Goal: Information Seeking & Learning: Learn about a topic

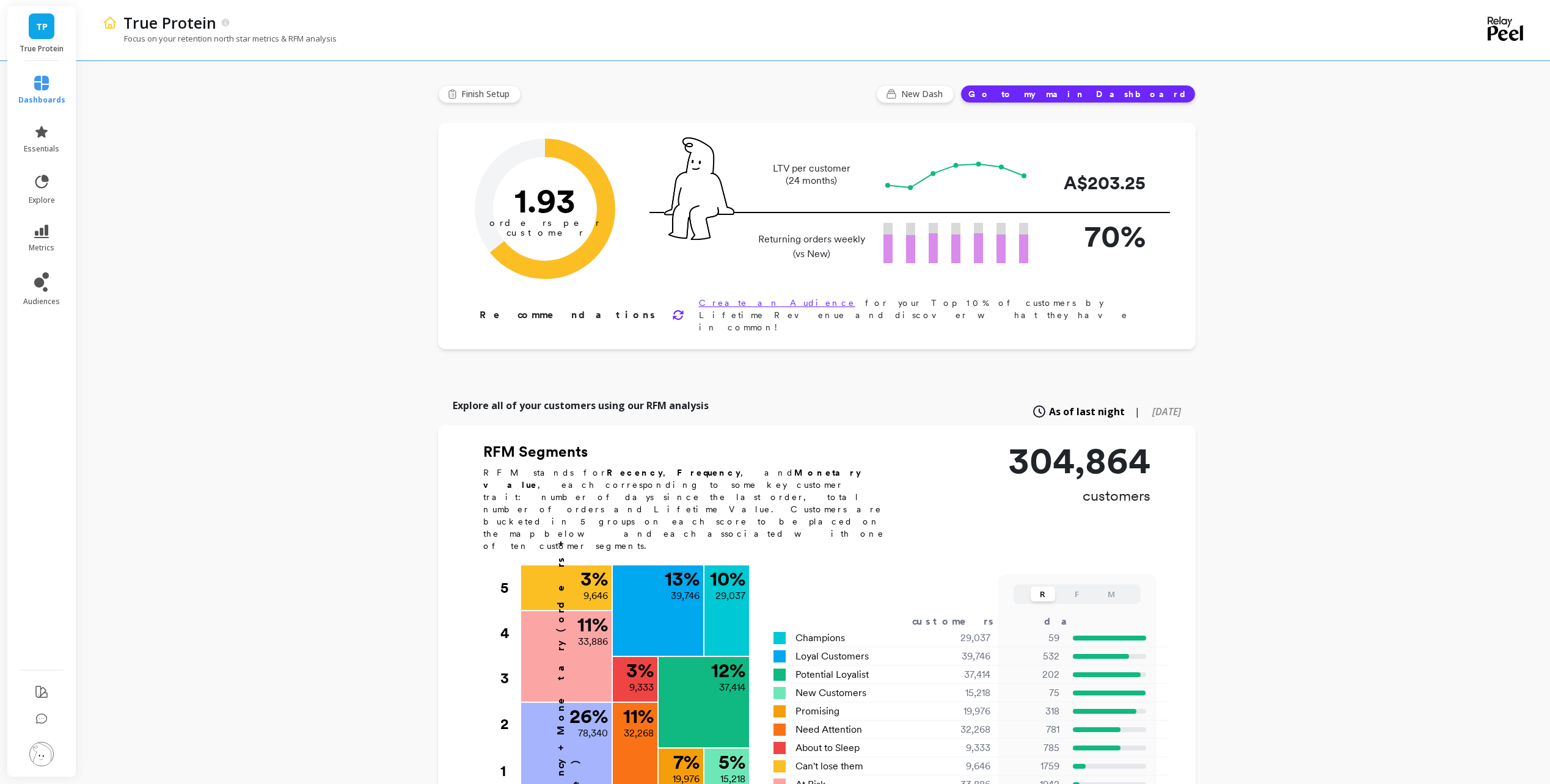
drag, startPoint x: 152, startPoint y: 193, endPoint x: 138, endPoint y: 185, distance: 16.1
click at [150, 193] on div "True Protein Focus on your retention north star metrics & RFM analysis Finish S…" at bounding box center [816, 665] width 1467 height 1330
click at [44, 91] on link "dashboards" at bounding box center [42, 90] width 47 height 29
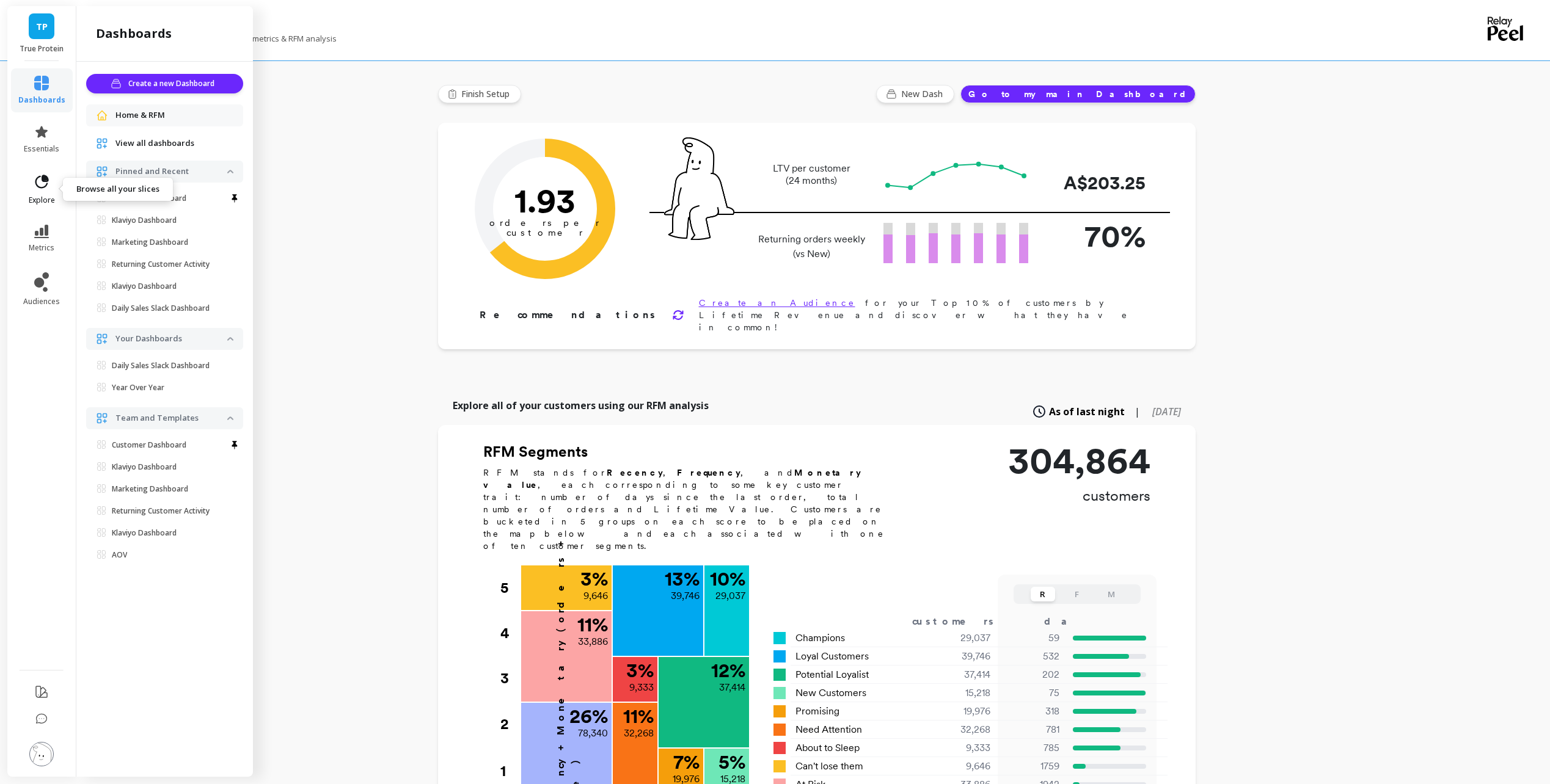
click at [50, 184] on link "explore" at bounding box center [42, 189] width 47 height 32
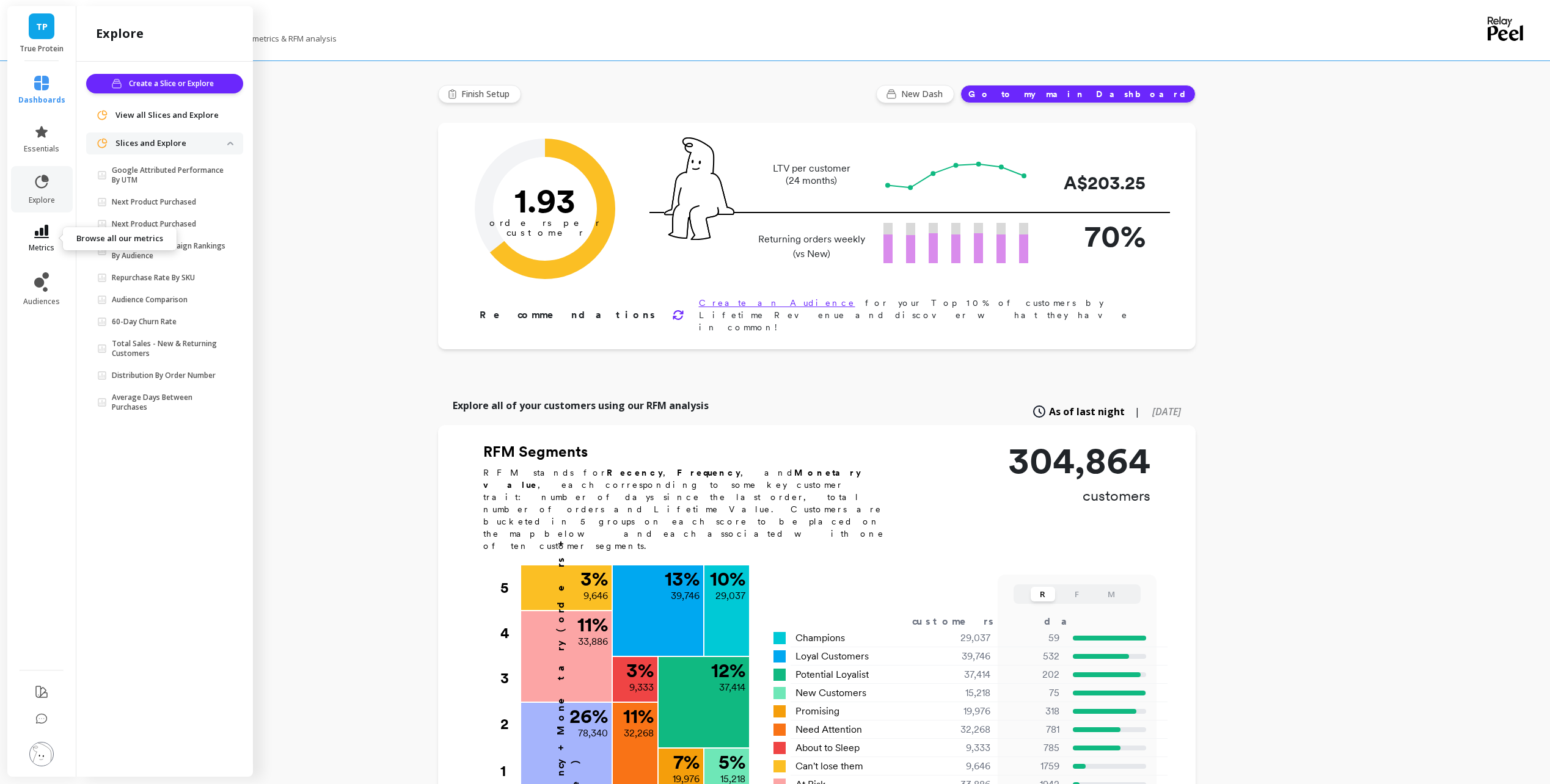
click at [42, 232] on icon at bounding box center [41, 231] width 14 height 14
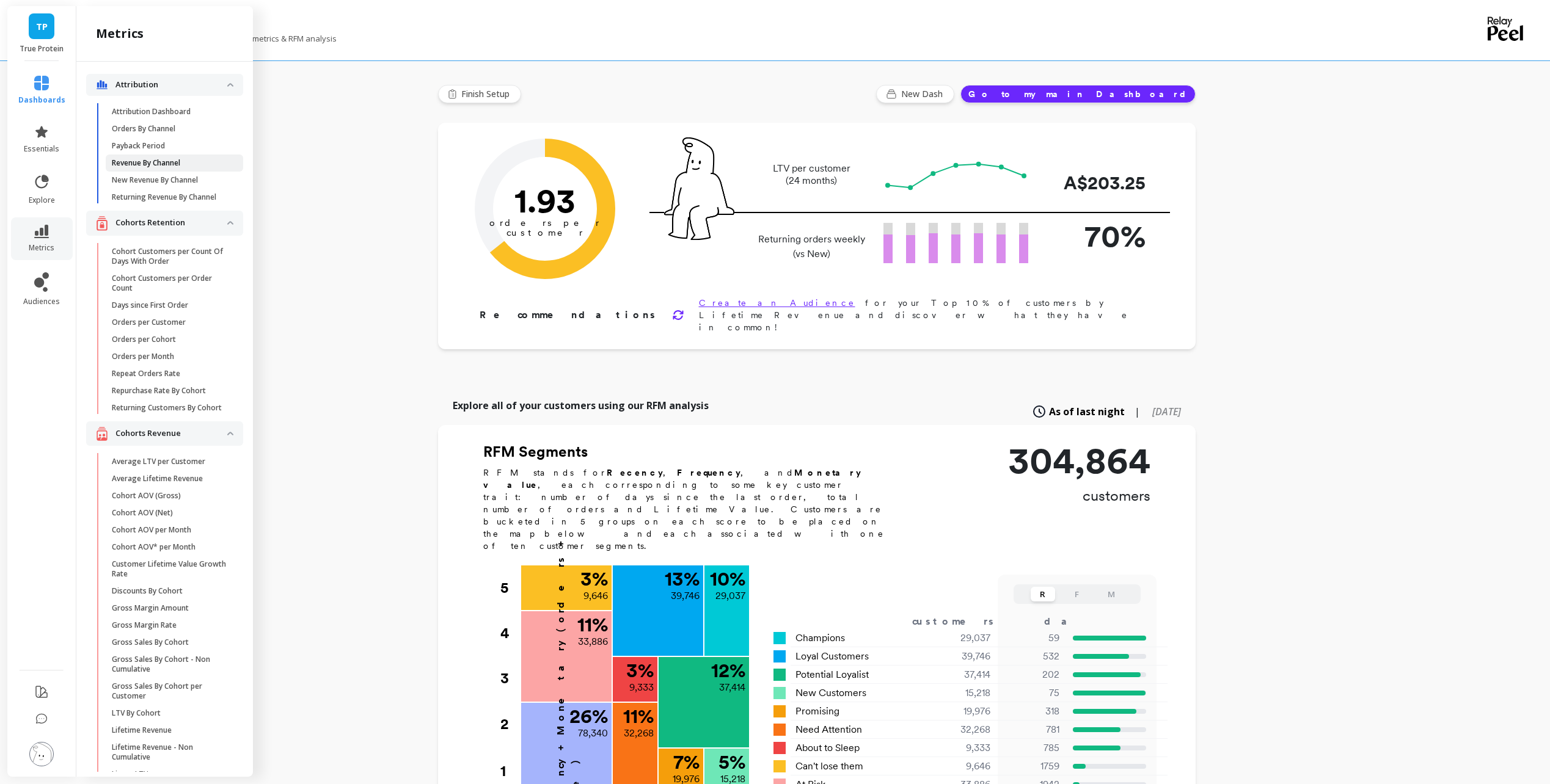
click at [178, 161] on p "Revenue By Channel" at bounding box center [146, 163] width 69 height 10
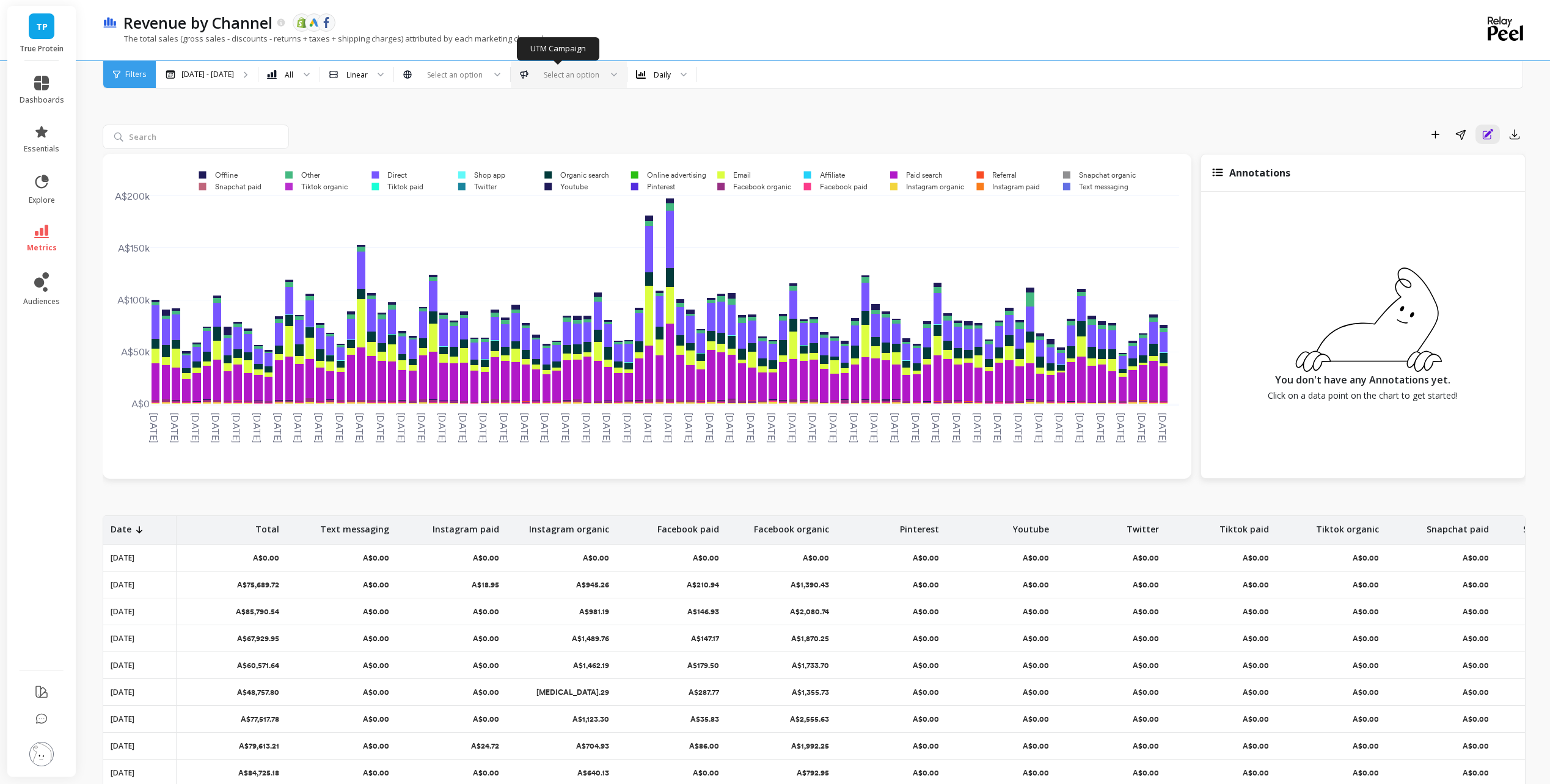
click at [521, 80] on div "Select an option" at bounding box center [561, 75] width 82 height 14
click at [474, 73] on div at bounding box center [453, 75] width 64 height 12
type input "facebook"
click at [570, 97] on div "Add to Dashboard Share Annotations Export" at bounding box center [814, 489] width 1423 height 851
click at [129, 71] on span "Filters" at bounding box center [136, 74] width 21 height 10
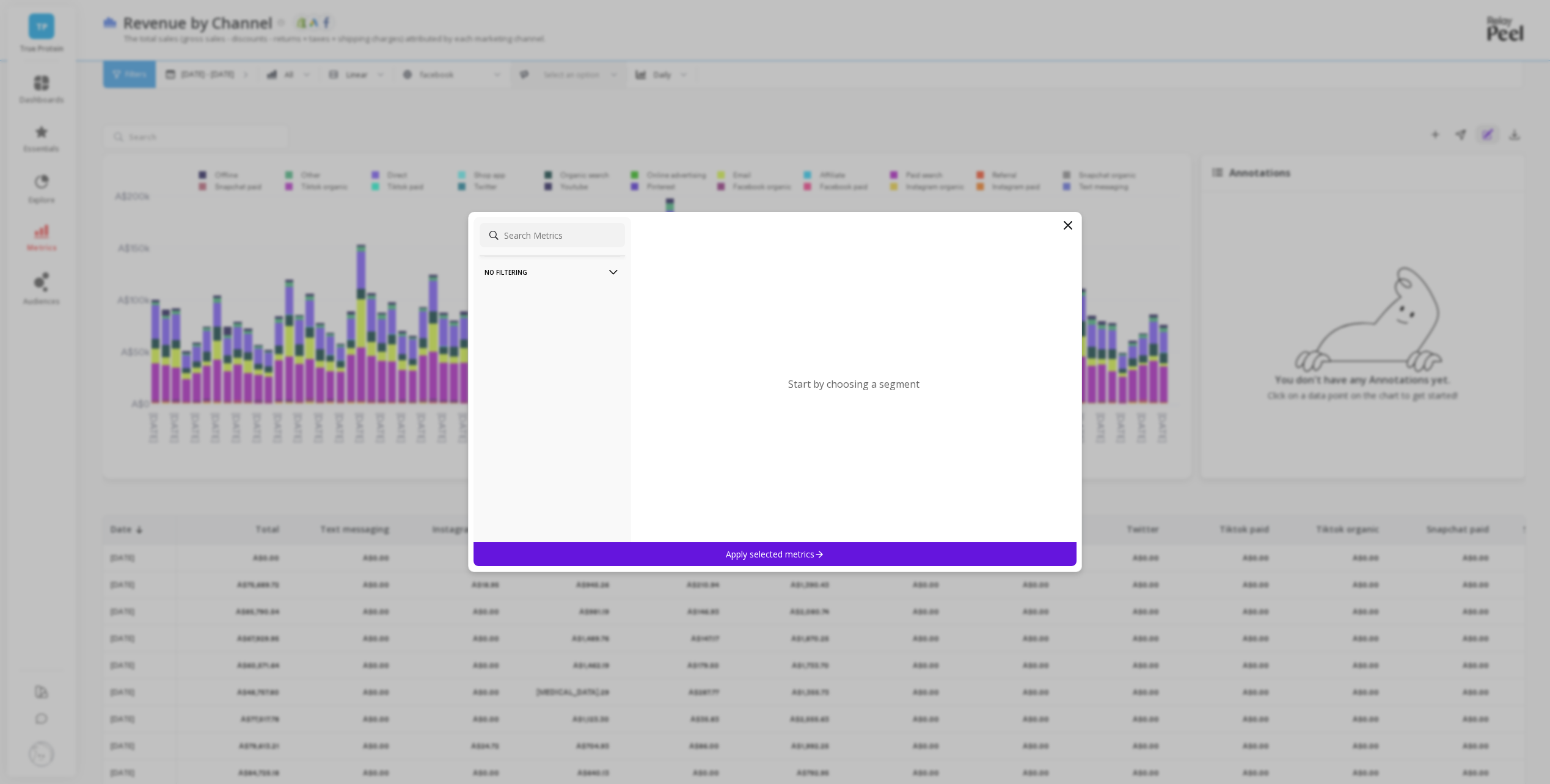
click at [528, 239] on input at bounding box center [552, 234] width 146 height 24
type input "u"
click at [543, 263] on p "No filtering" at bounding box center [553, 272] width 136 height 31
click at [1074, 228] on icon at bounding box center [1068, 225] width 14 height 14
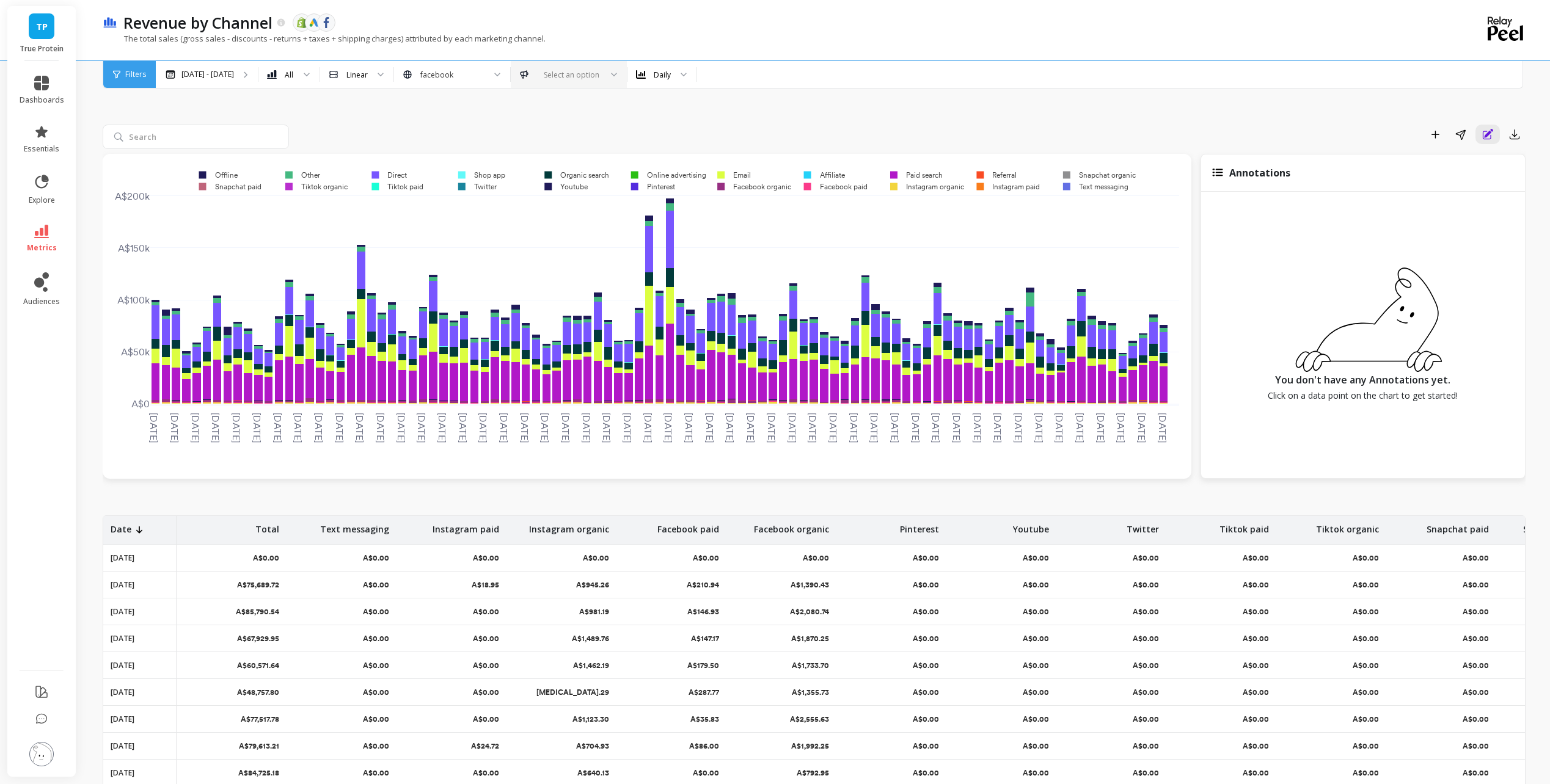
click at [415, 112] on div "Add to Dashboard Share Annotations Export" at bounding box center [814, 489] width 1423 height 851
click at [830, 189] on rect at bounding box center [832, 187] width 74 height 12
click at [807, 186] on rect at bounding box center [832, 187] width 74 height 12
click at [808, 186] on rect at bounding box center [832, 187] width 74 height 12
click at [841, 188] on rect at bounding box center [832, 187] width 74 height 12
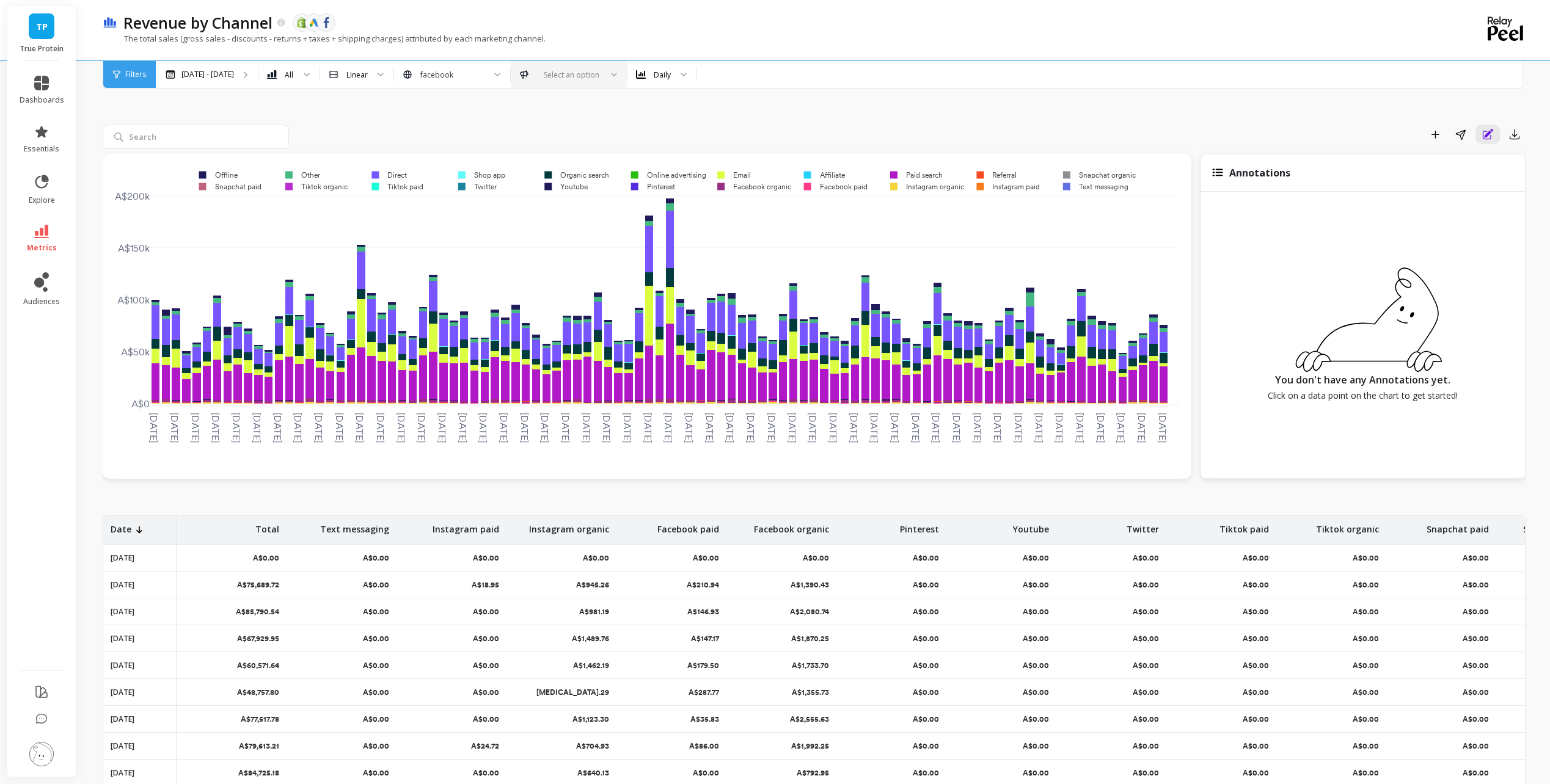
click at [821, 187] on rect at bounding box center [832, 187] width 74 height 12
click at [211, 143] on input "search" at bounding box center [195, 136] width 186 height 24
click at [477, 133] on div "Add to Dashboard Share Annotations Export" at bounding box center [910, 134] width 1232 height 20
click at [422, 73] on input "facebook" at bounding box center [438, 75] width 35 height 12
click at [449, 97] on div "facebook Facebook Comp Welcome facebook-SiteLink-1 facebook-SiteLink-2" at bounding box center [452, 143] width 115 height 99
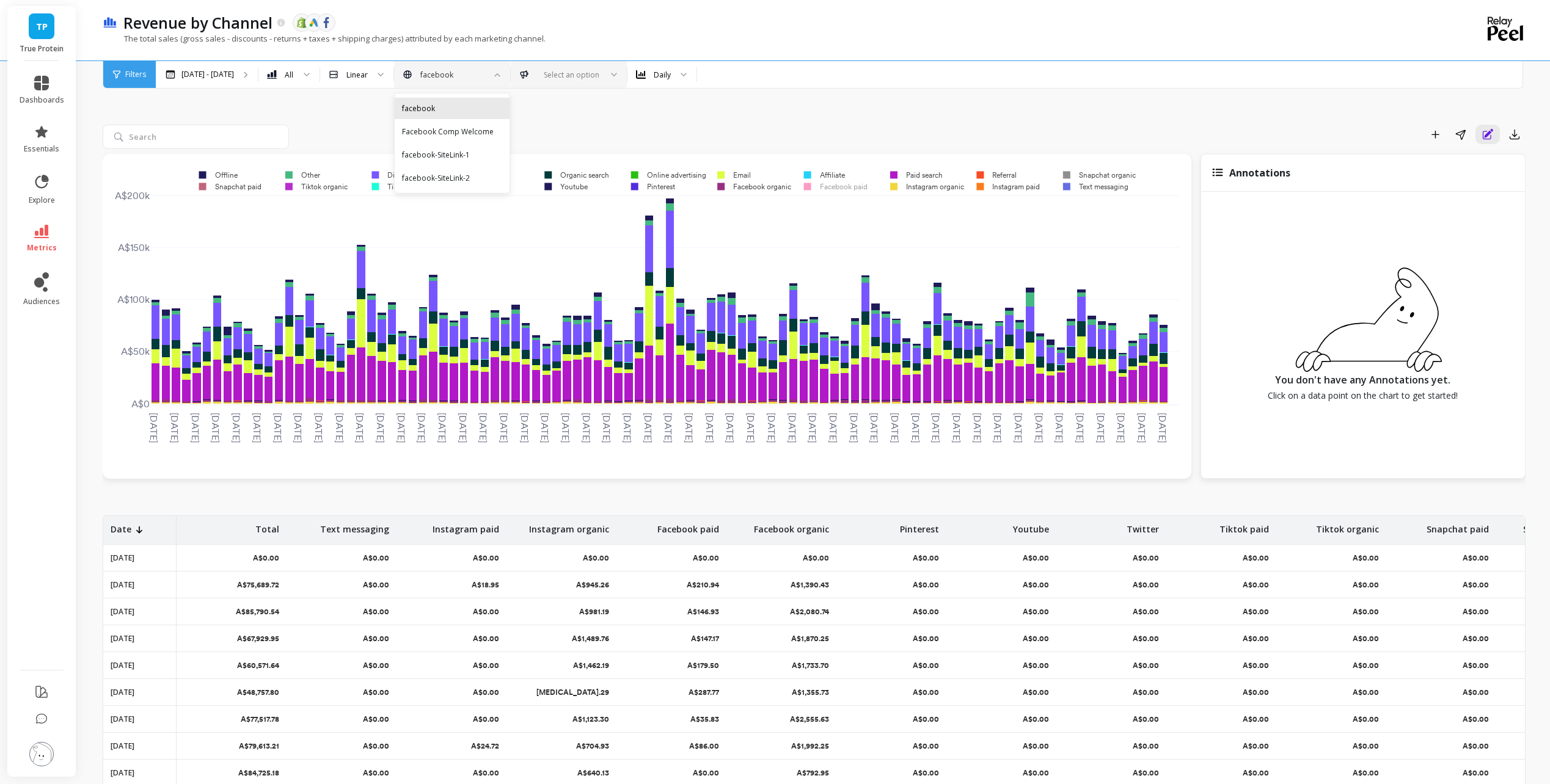
click at [449, 102] on div "facebook" at bounding box center [452, 108] width 100 height 12
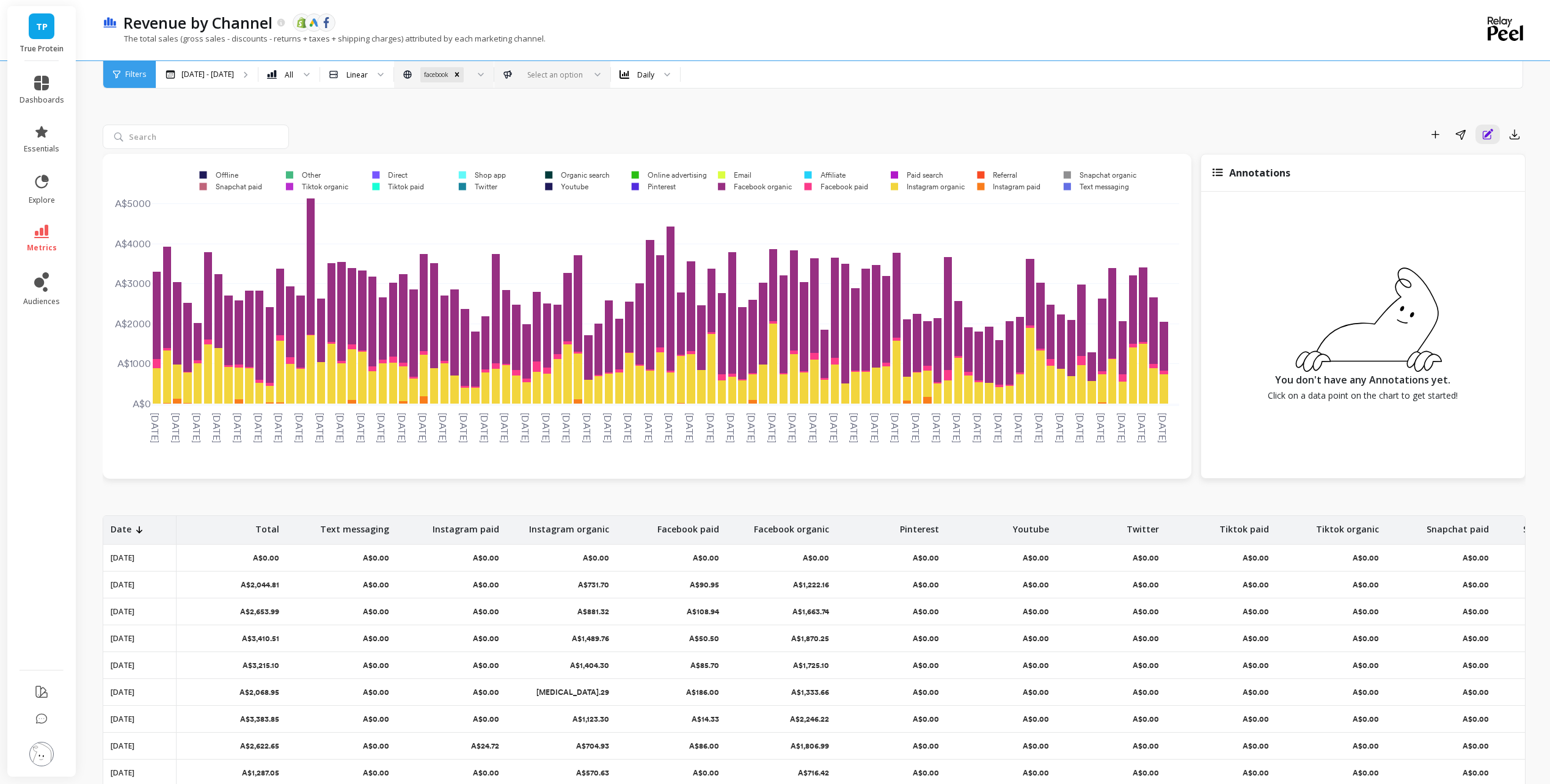
click at [52, 234] on link "metrics" at bounding box center [42, 238] width 44 height 28
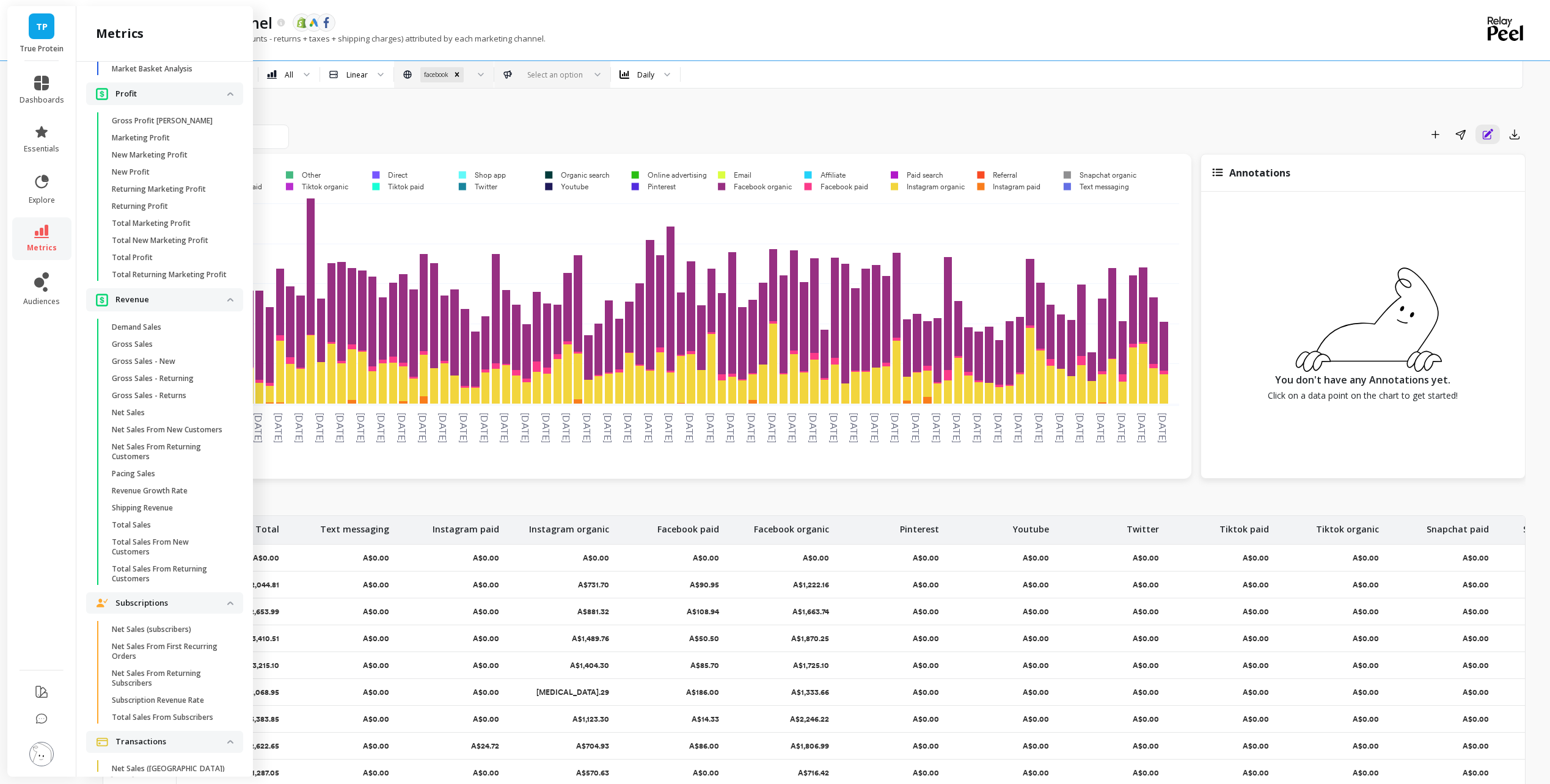
scroll to position [2556, 0]
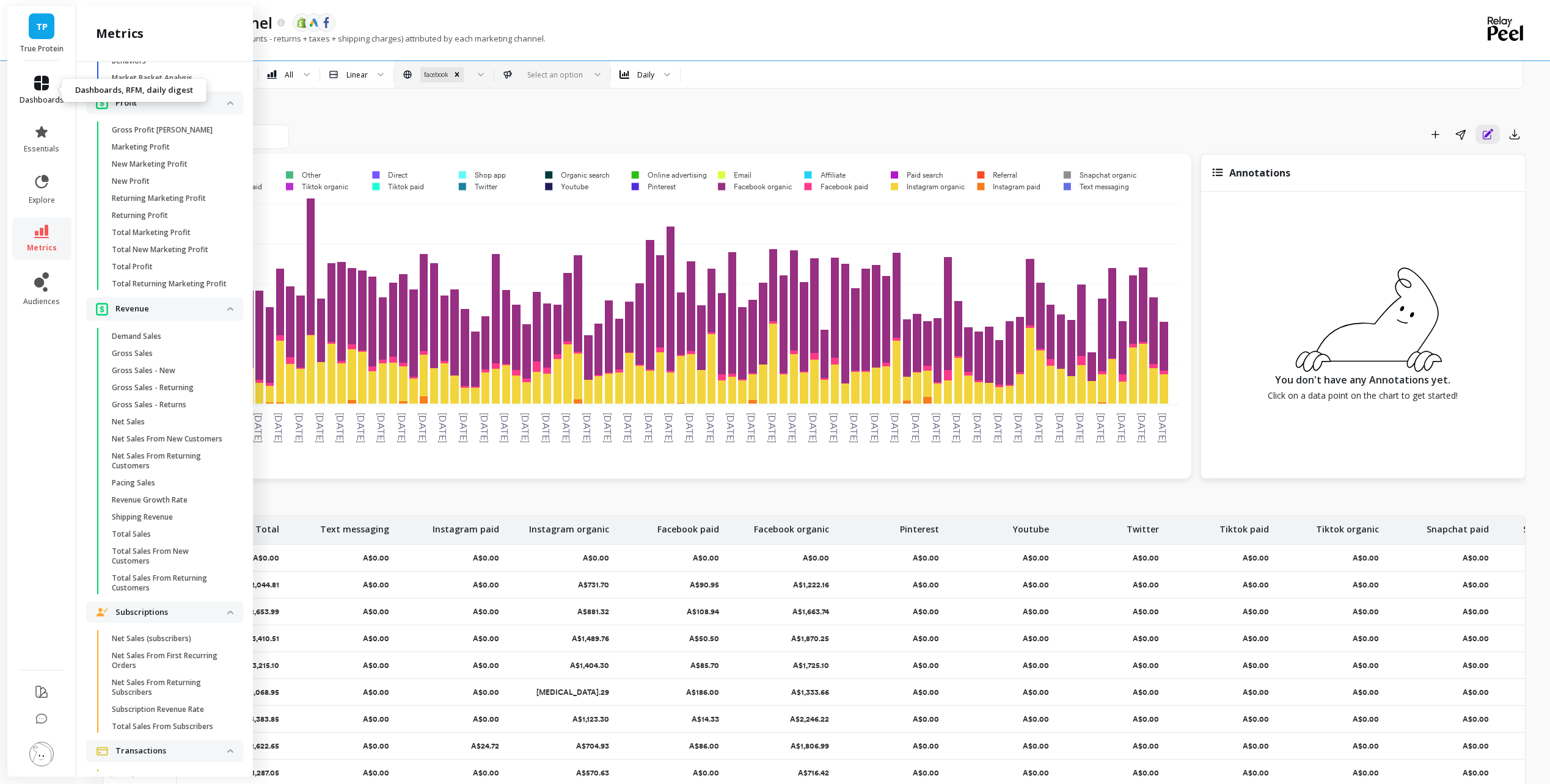
click at [46, 93] on link "dashboards" at bounding box center [42, 90] width 44 height 29
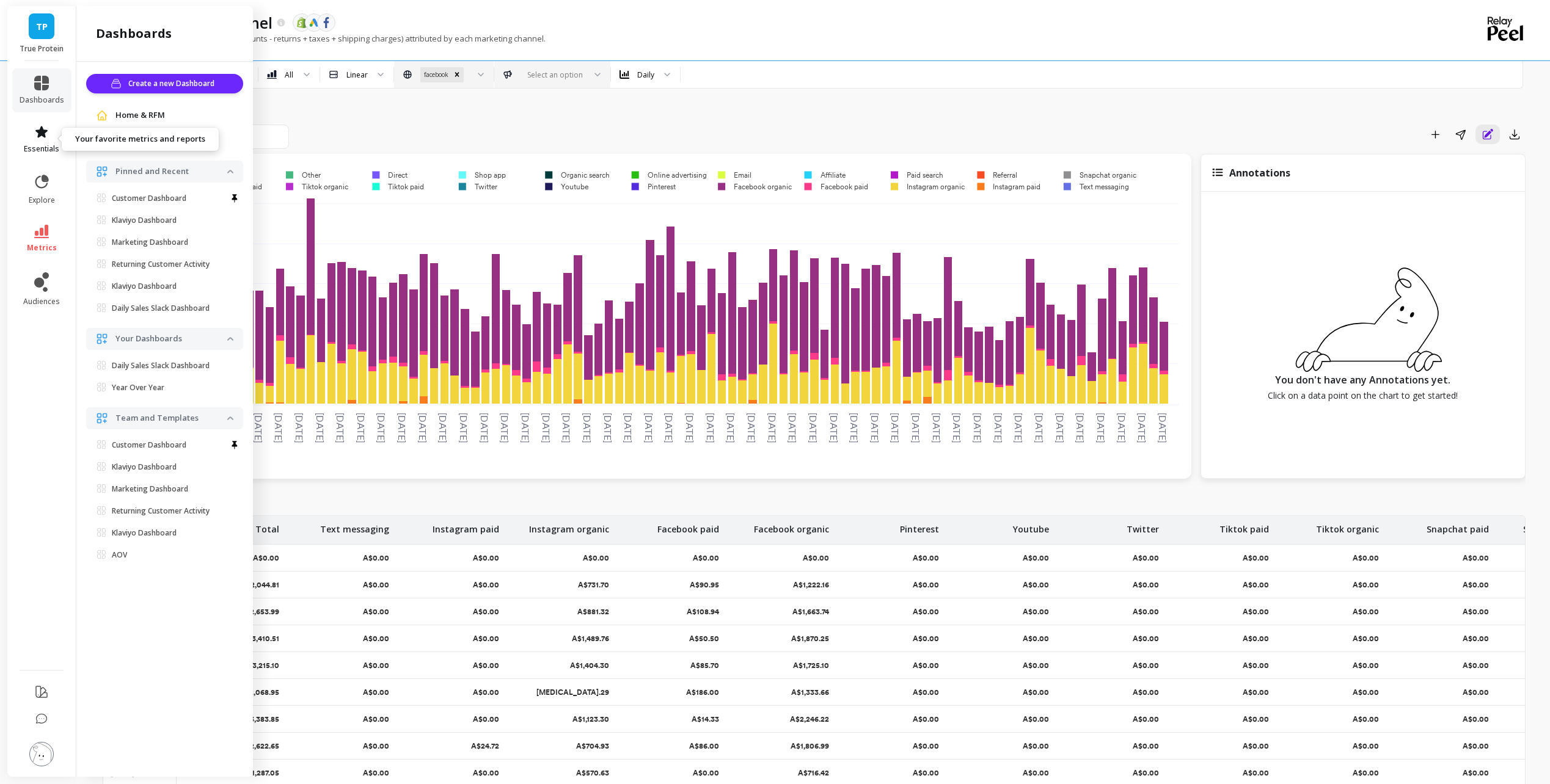
click at [49, 141] on link "essentials" at bounding box center [42, 139] width 44 height 29
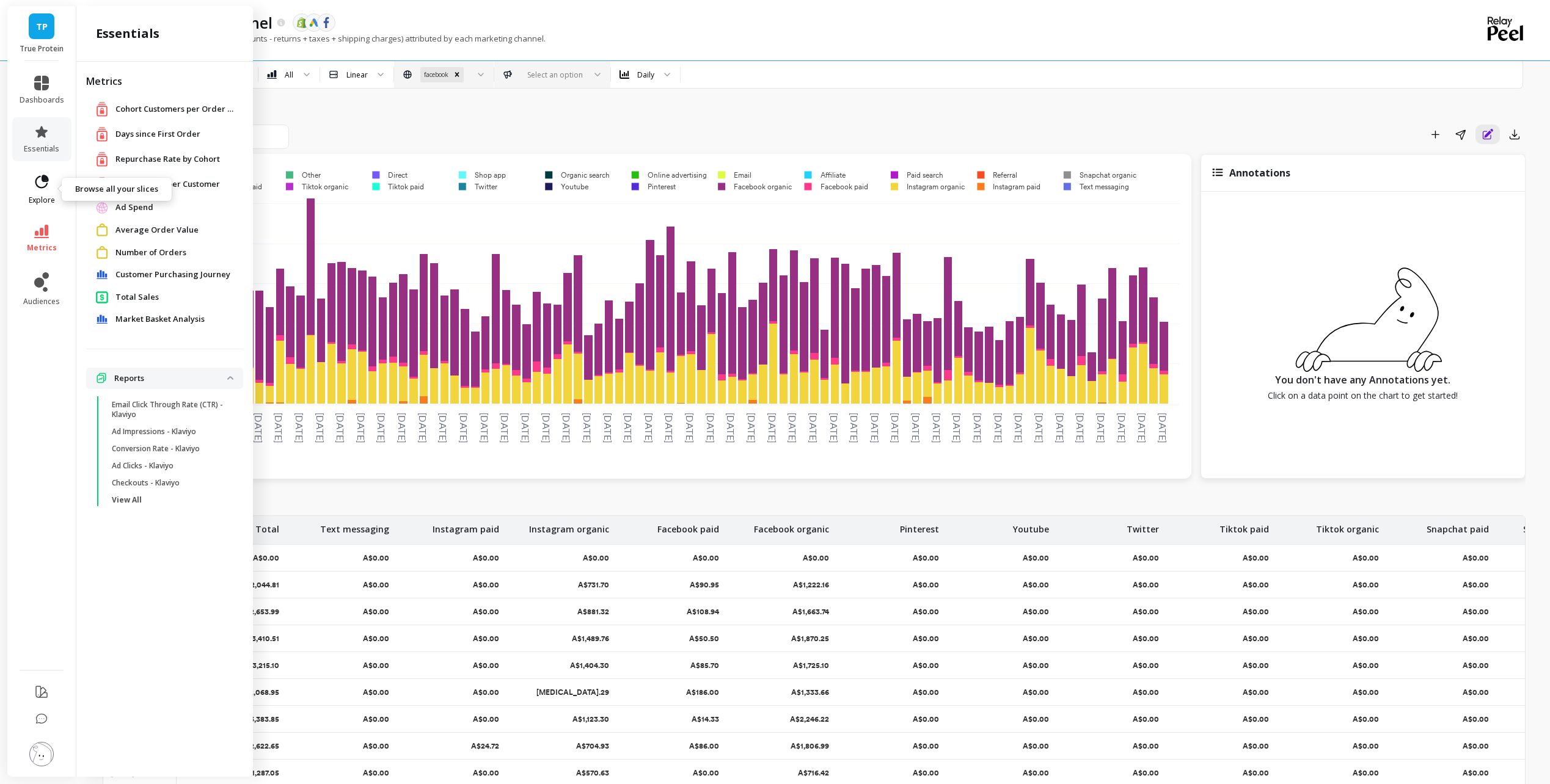
click at [44, 183] on icon at bounding box center [42, 182] width 17 height 17
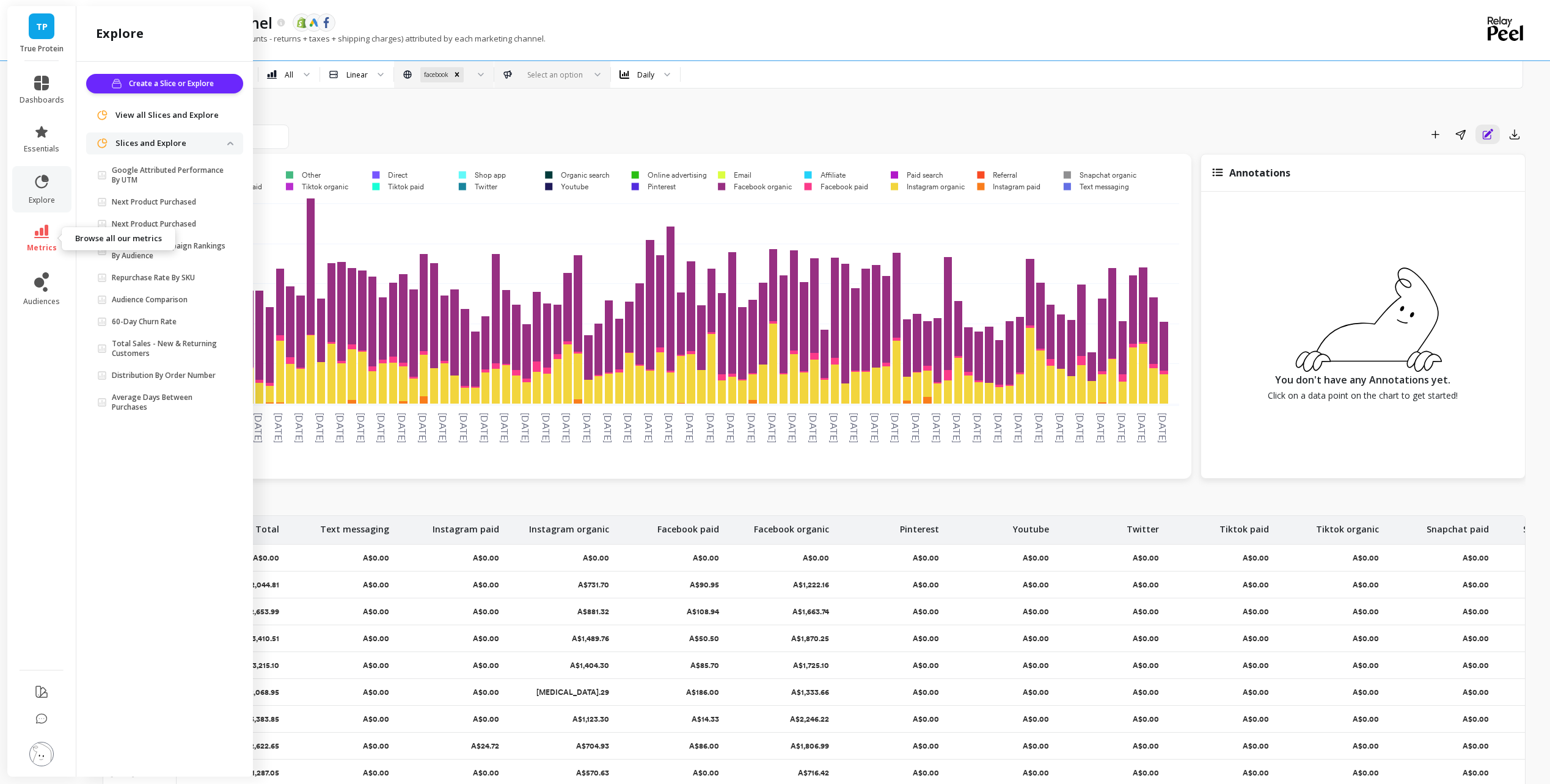
click at [48, 235] on icon at bounding box center [41, 231] width 14 height 14
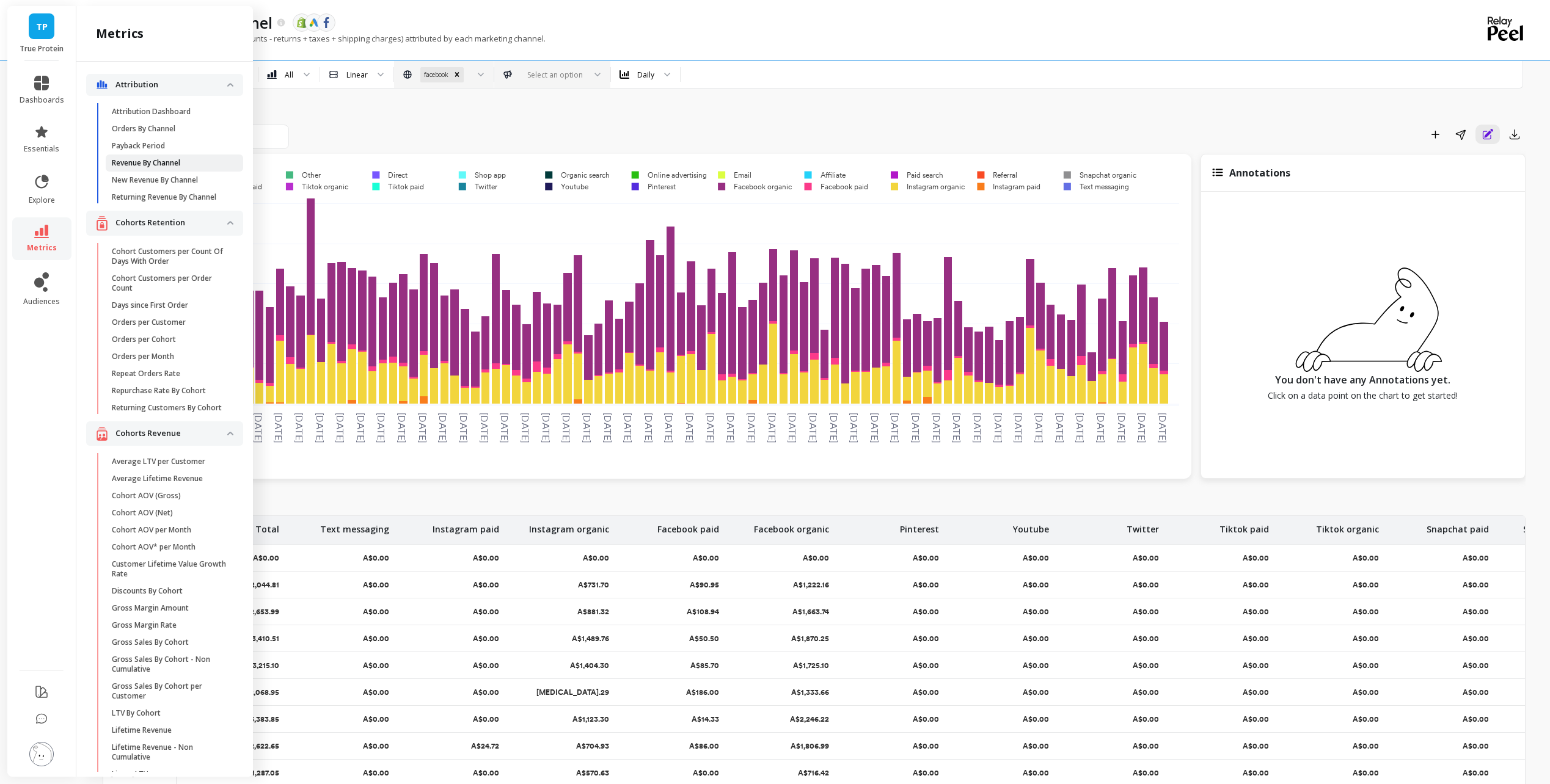
click at [204, 163] on span "Revenue By Channel" at bounding box center [170, 163] width 117 height 10
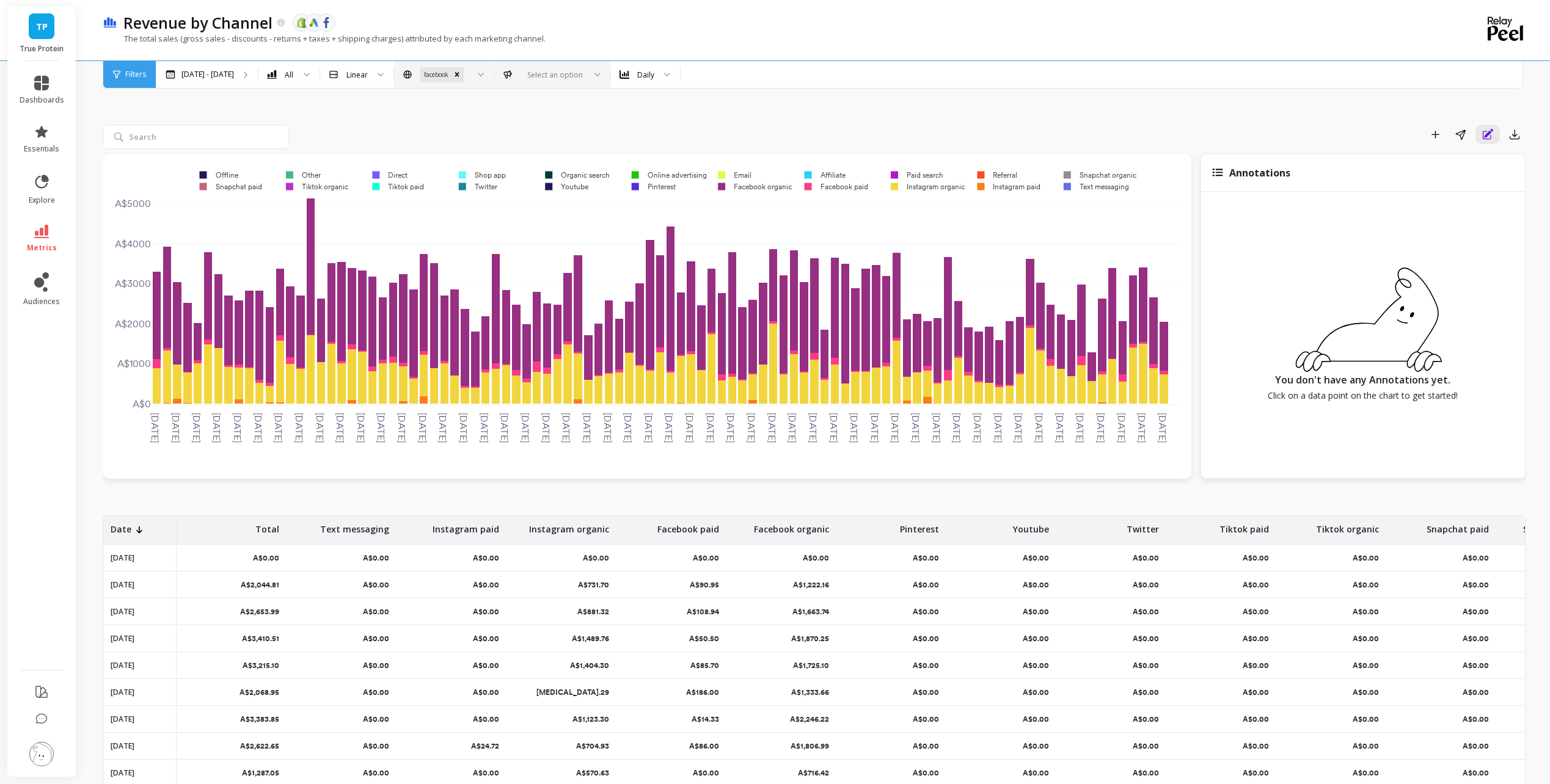
click at [610, 123] on div "Add to Dashboard Share Annotations Export [DATE] [DATE] [DATE] [DATE] [DATE] [D…" at bounding box center [814, 489] width 1423 height 851
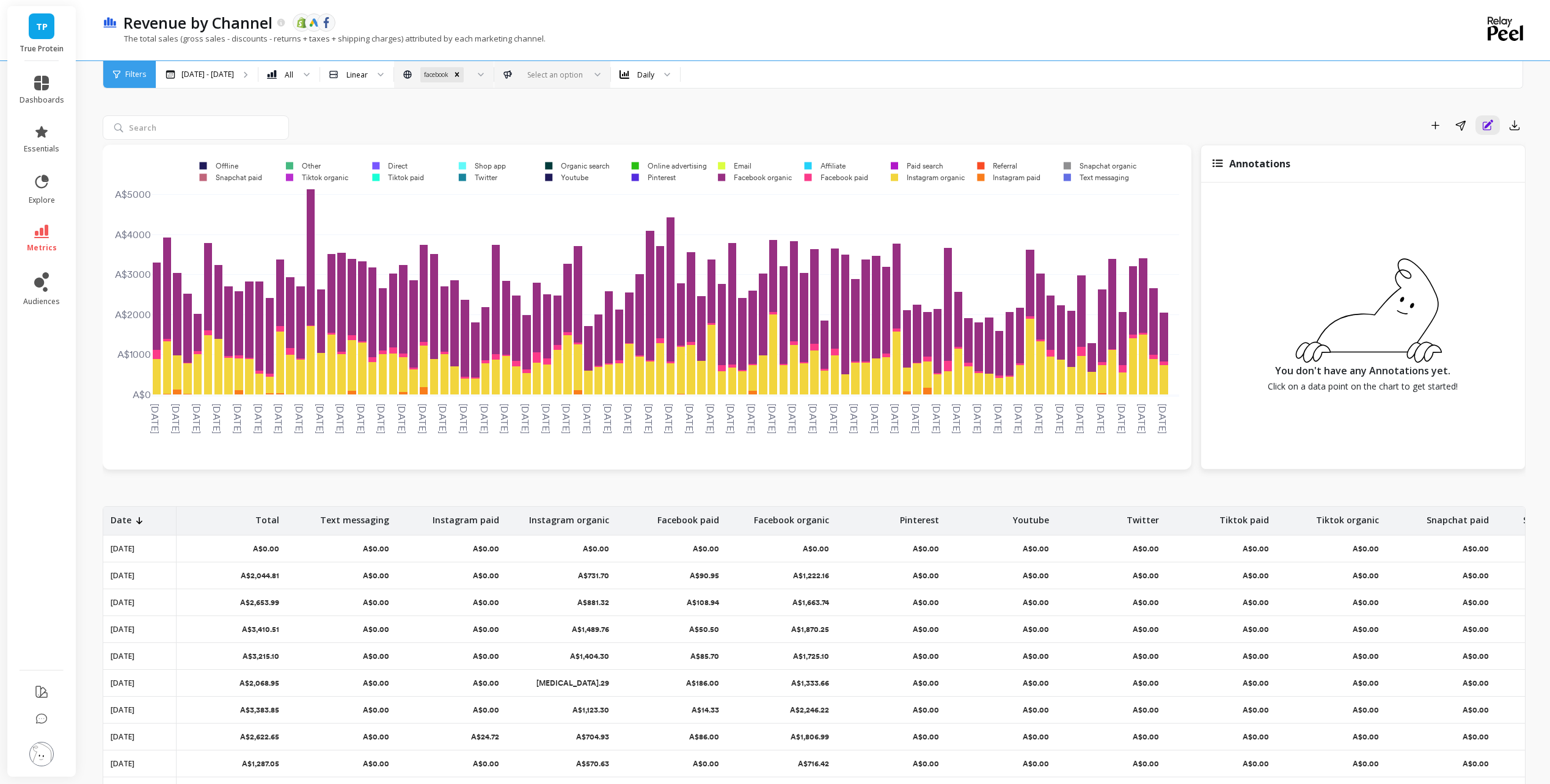
scroll to position [122, 0]
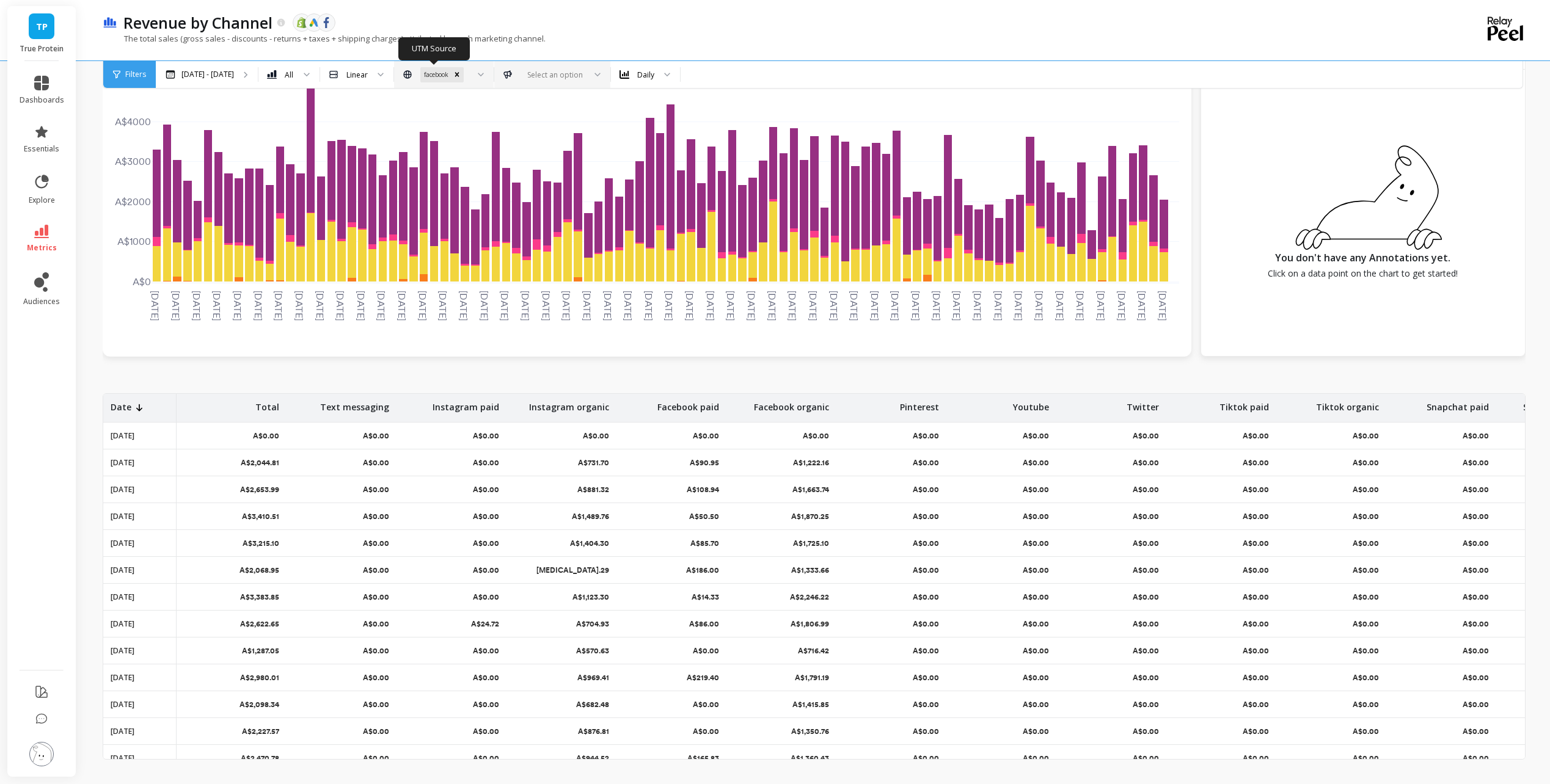
click at [431, 73] on div "facebook" at bounding box center [436, 74] width 30 height 15
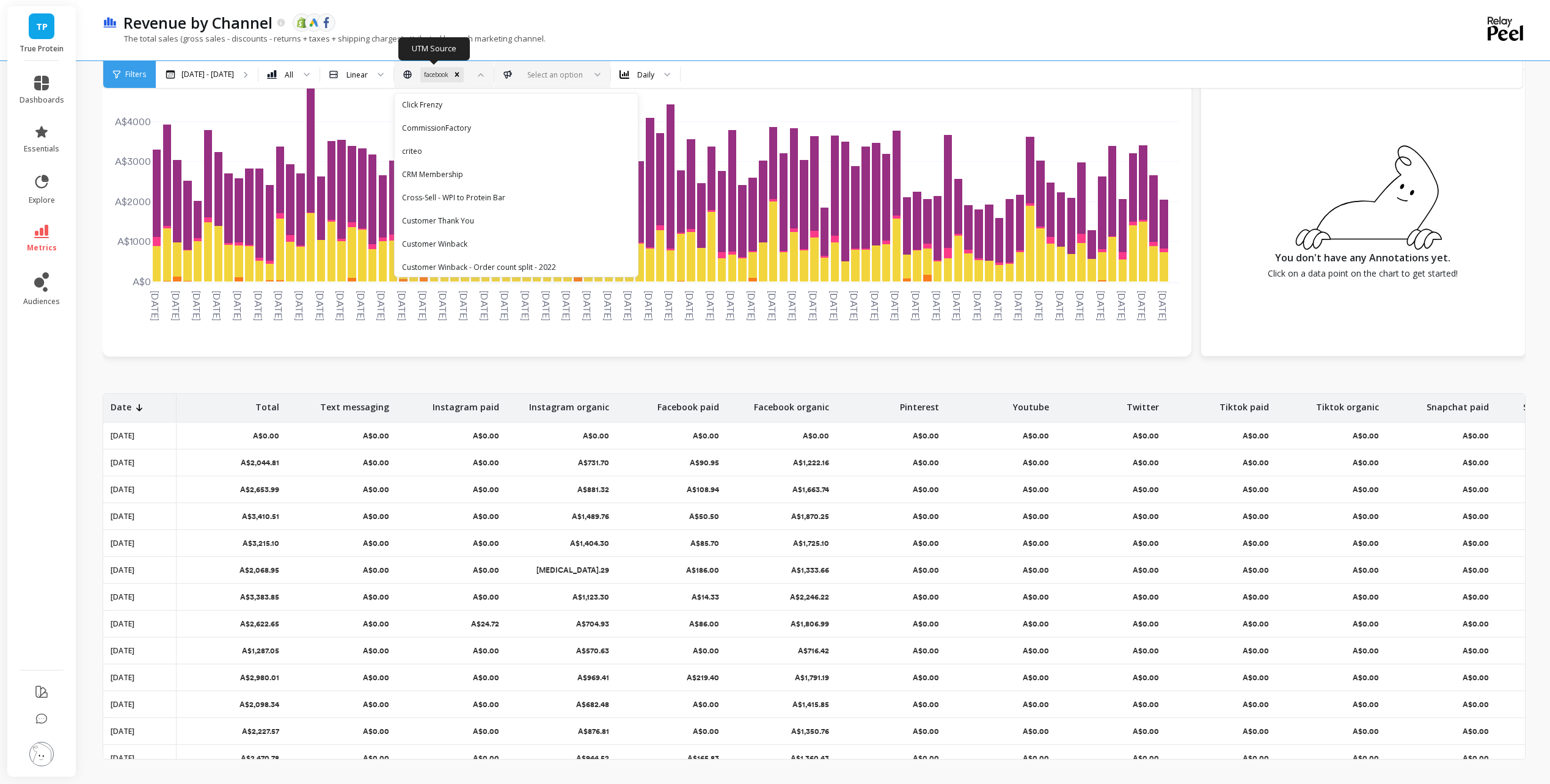
scroll to position [705, 0]
click at [453, 71] on icon "Remove facebook" at bounding box center [457, 74] width 8 height 8
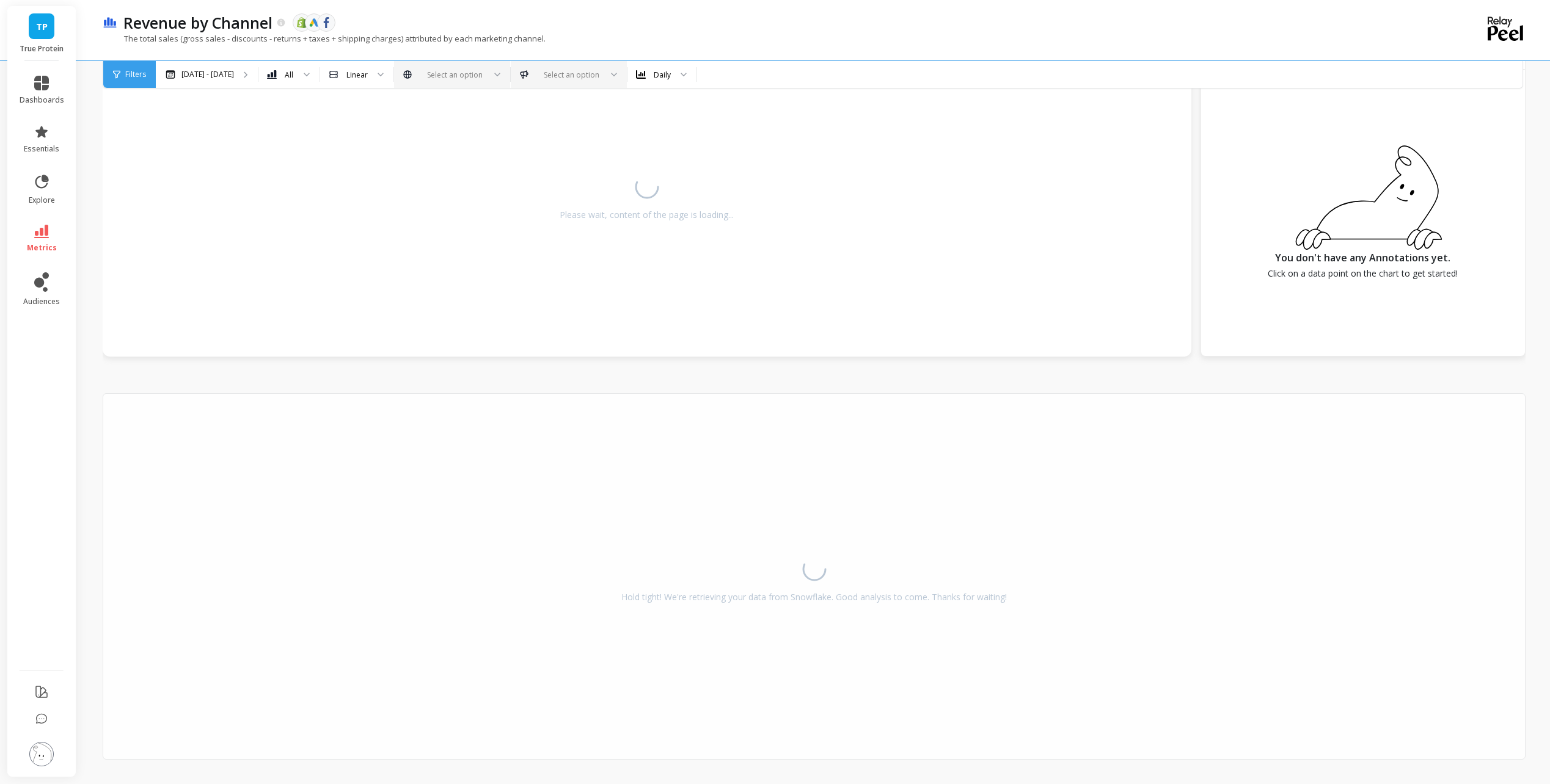
click at [784, 31] on div "Revenue by Channel The data you are viewing comes from: Shopify Google Ads Face…" at bounding box center [771, 23] width 1308 height 21
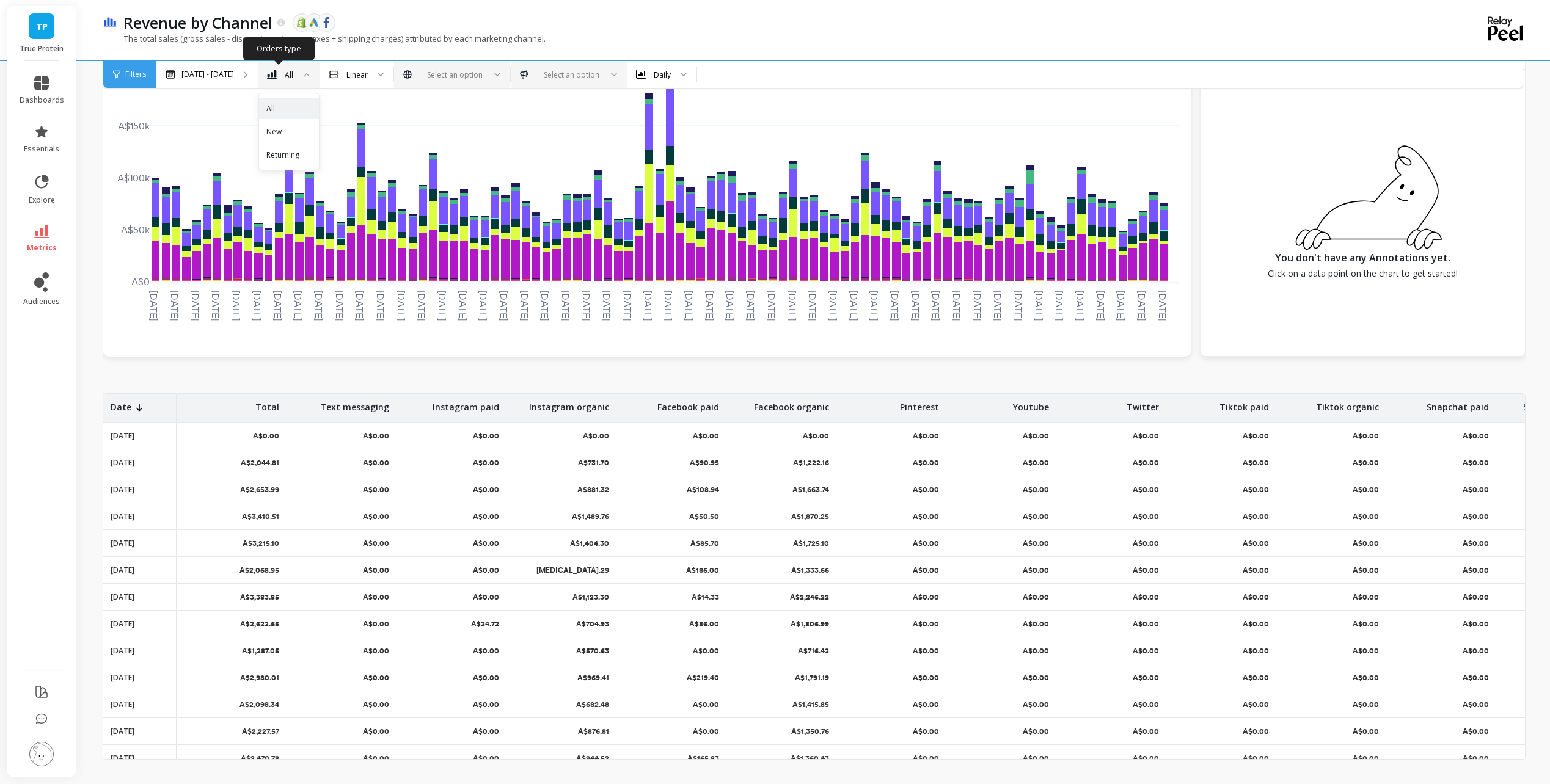
click at [285, 76] on div "All" at bounding box center [289, 75] width 9 height 12
click at [204, 74] on p "[DATE] - [DATE]" at bounding box center [208, 74] width 52 height 10
click at [661, 79] on div "Daily" at bounding box center [654, 75] width 35 height 14
click at [653, 142] on div "Weekly" at bounding box center [662, 131] width 68 height 22
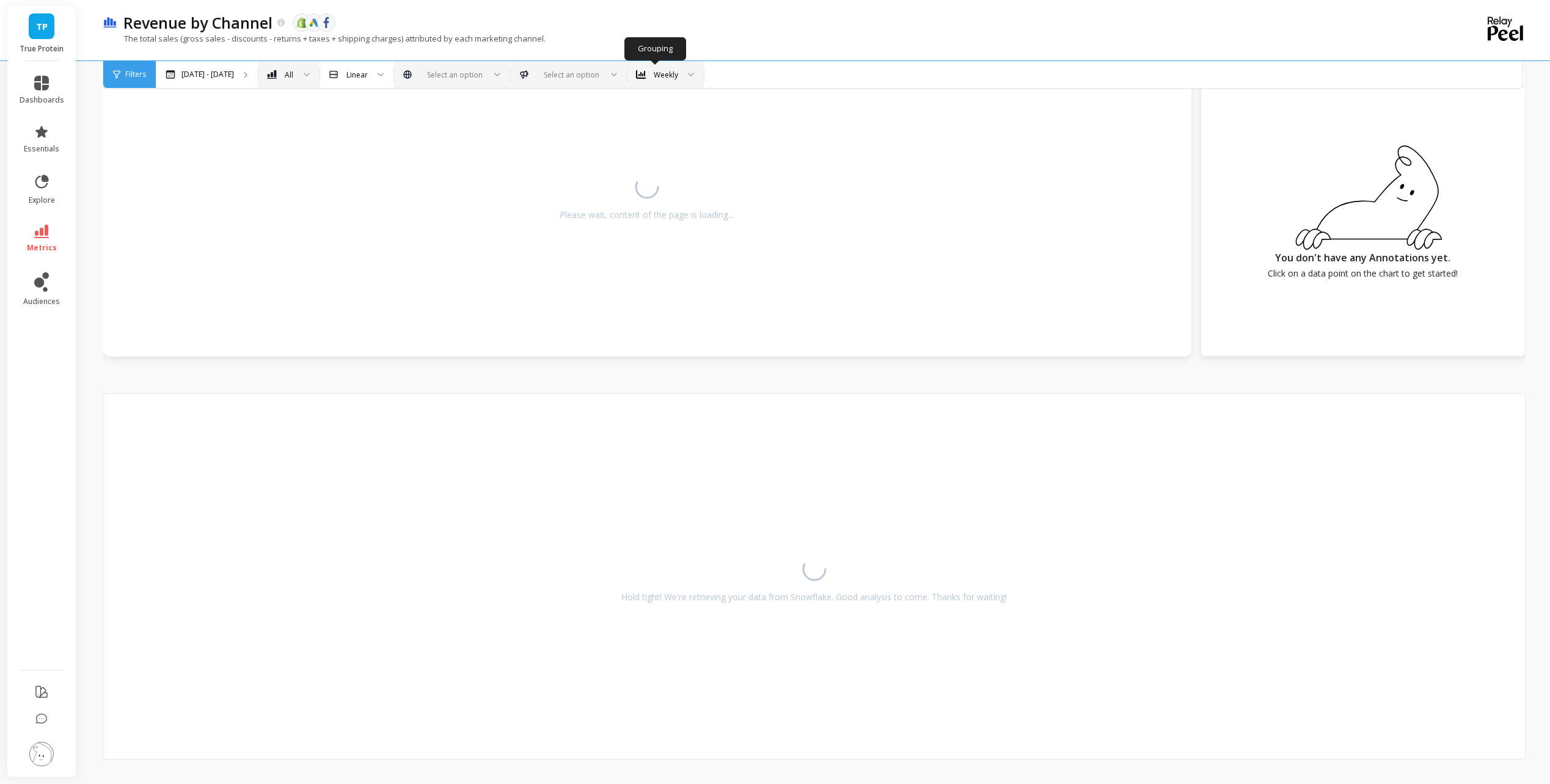
click at [657, 80] on div "Weekly" at bounding box center [658, 75] width 42 height 14
click at [662, 104] on div "Daily" at bounding box center [666, 108] width 61 height 12
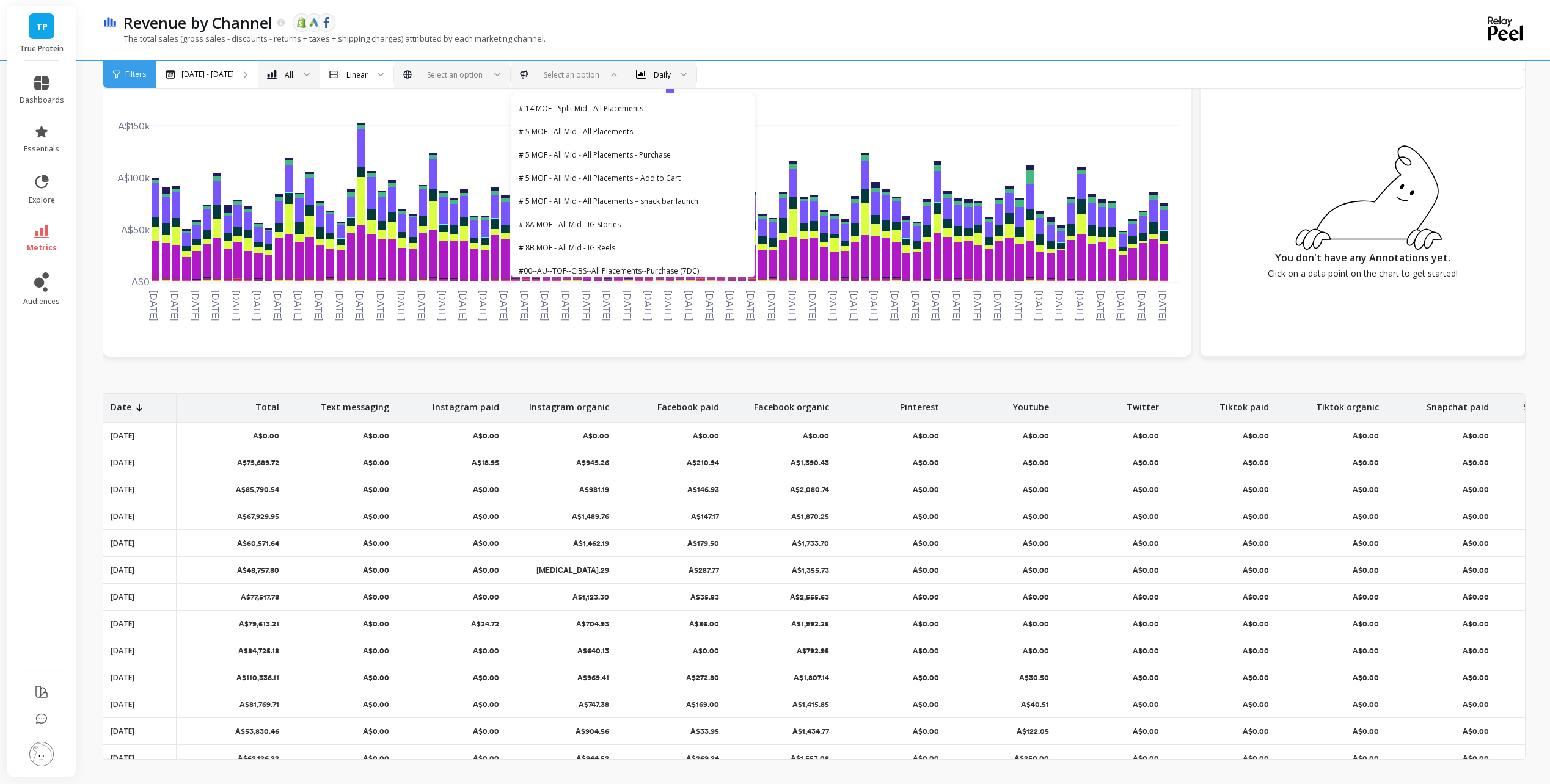
click at [645, 72] on div "Daily" at bounding box center [654, 75] width 35 height 14
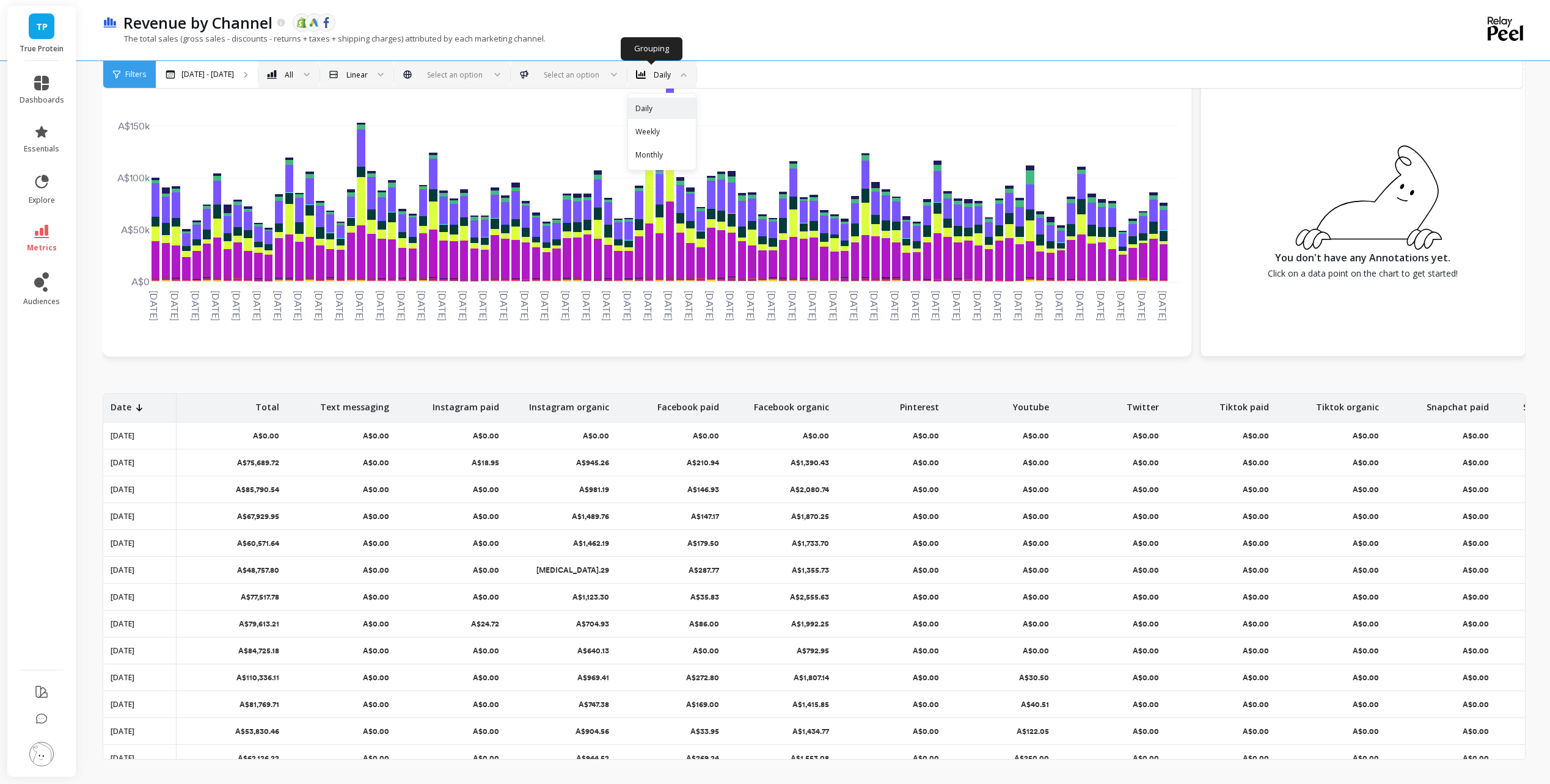
click at [346, 69] on div "Linear" at bounding box center [357, 75] width 22 height 12
click at [268, 74] on div "All" at bounding box center [282, 75] width 27 height 14
click at [369, 73] on div at bounding box center [376, 74] width 14 height 27
click at [743, 23] on div "Revenue by Channel The data you are viewing comes from: Shopify Google Ads Face…" at bounding box center [771, 23] width 1308 height 21
